Goal: Task Accomplishment & Management: Manage account settings

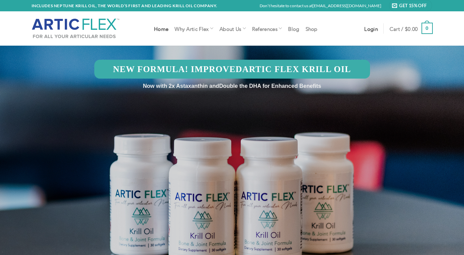
type input "whighber@lacourt.org"
click at [370, 26] on span "Login" at bounding box center [371, 28] width 14 height 5
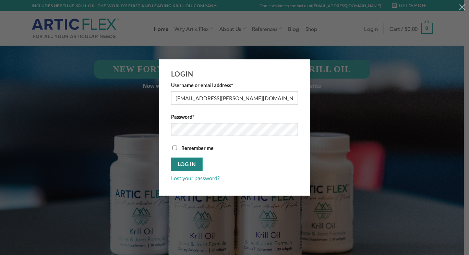
click at [187, 166] on button "Log in" at bounding box center [187, 163] width 32 height 13
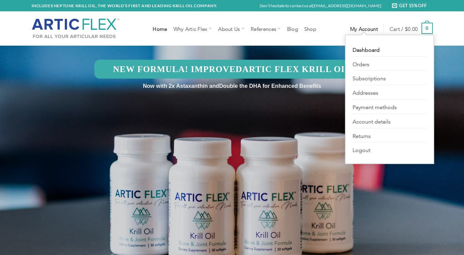
click at [364, 32] on link "My account" at bounding box center [364, 28] width 28 height 12
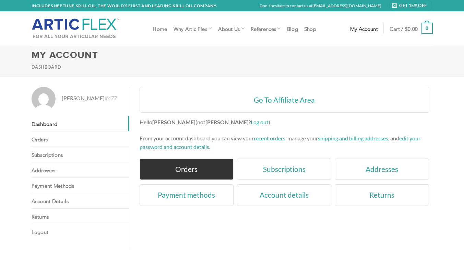
click at [184, 169] on link "Orders" at bounding box center [187, 169] width 94 height 22
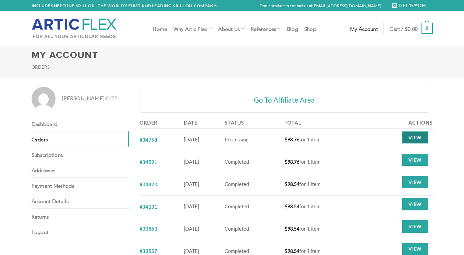
click at [418, 139] on link "View" at bounding box center [414, 137] width 25 height 12
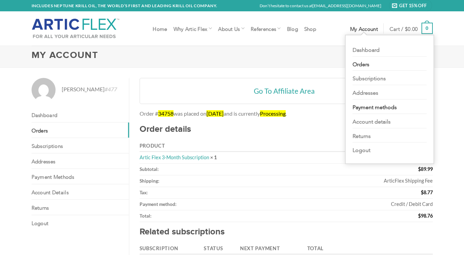
click at [370, 107] on link "Payment methods" at bounding box center [390, 106] width 74 height 14
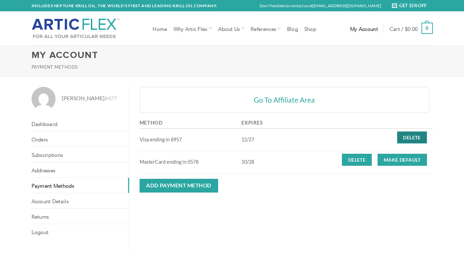
click at [415, 136] on link "Delete" at bounding box center [412, 137] width 30 height 12
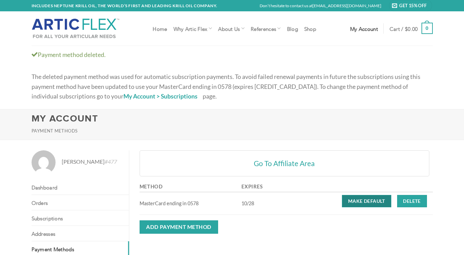
click at [363, 202] on link "Make default" at bounding box center [366, 201] width 49 height 12
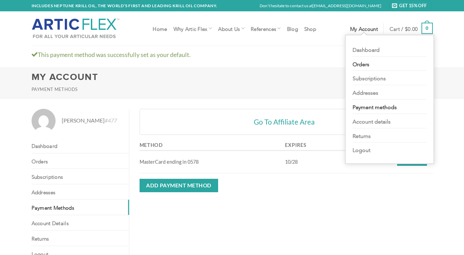
click at [362, 64] on link "Orders" at bounding box center [390, 64] width 74 height 14
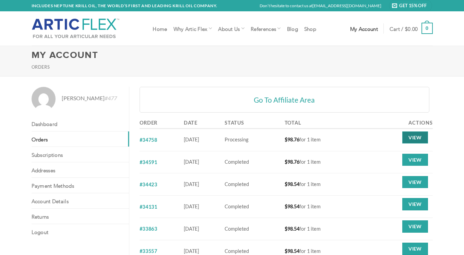
click at [417, 138] on link "View" at bounding box center [414, 137] width 25 height 12
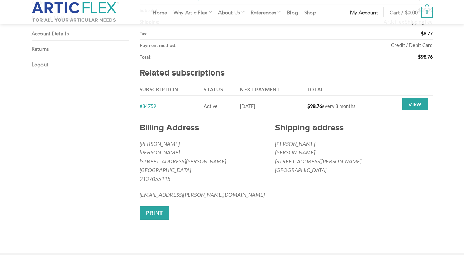
scroll to position [159, 0]
